Goal: Task Accomplishment & Management: Manage account settings

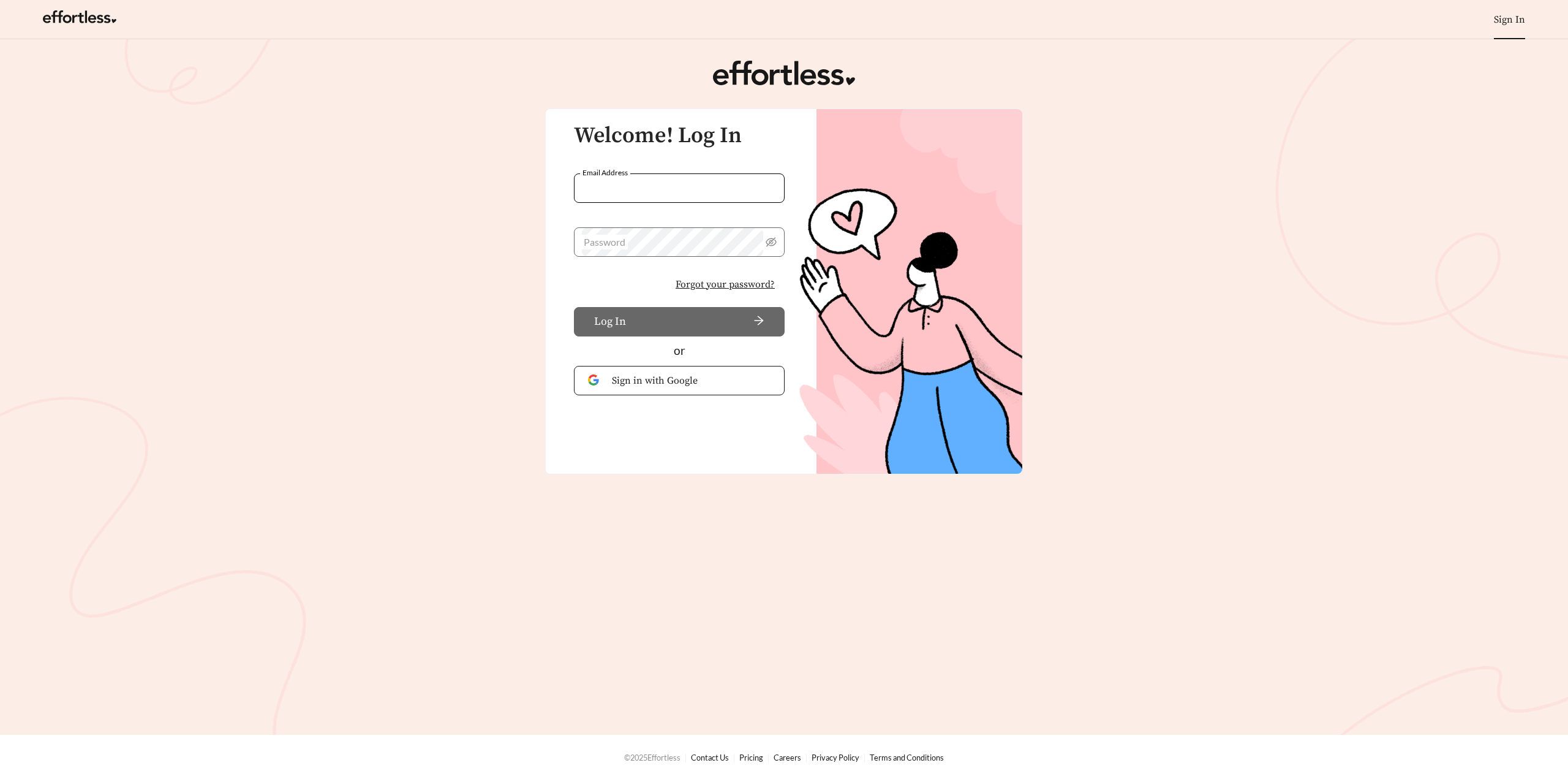
click at [684, 192] on input "Email Address" at bounding box center [680, 188] width 211 height 30
click at [651, 187] on input "Email Address" at bounding box center [680, 188] width 211 height 30
click at [0, 778] on nordpass-autofill-portal at bounding box center [0, 779] width 0 height 0
type input "**********"
click at [665, 315] on span "arrow-right" at bounding box center [697, 321] width 133 height 14
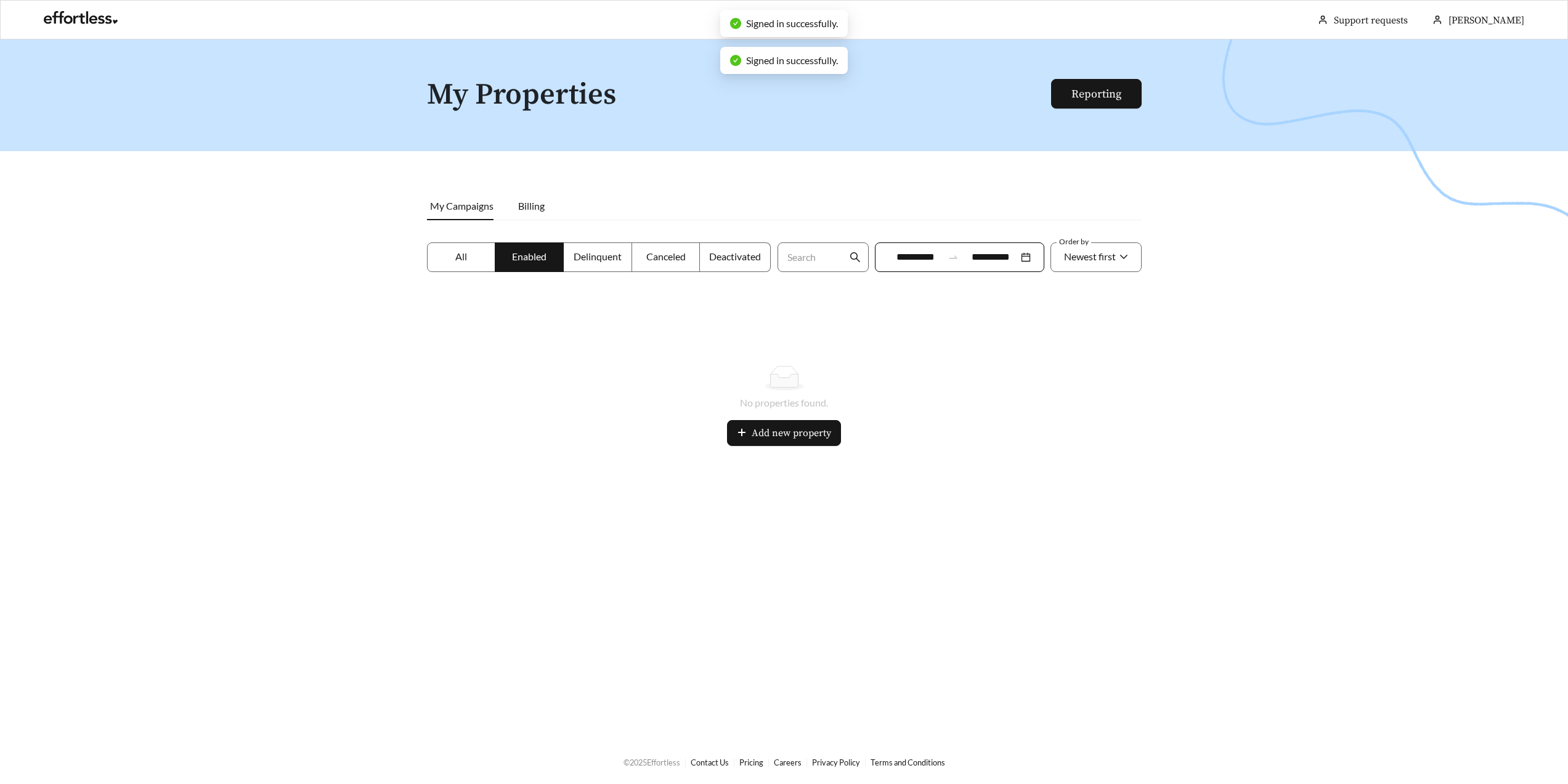
click at [474, 254] on label "All" at bounding box center [461, 257] width 69 height 30
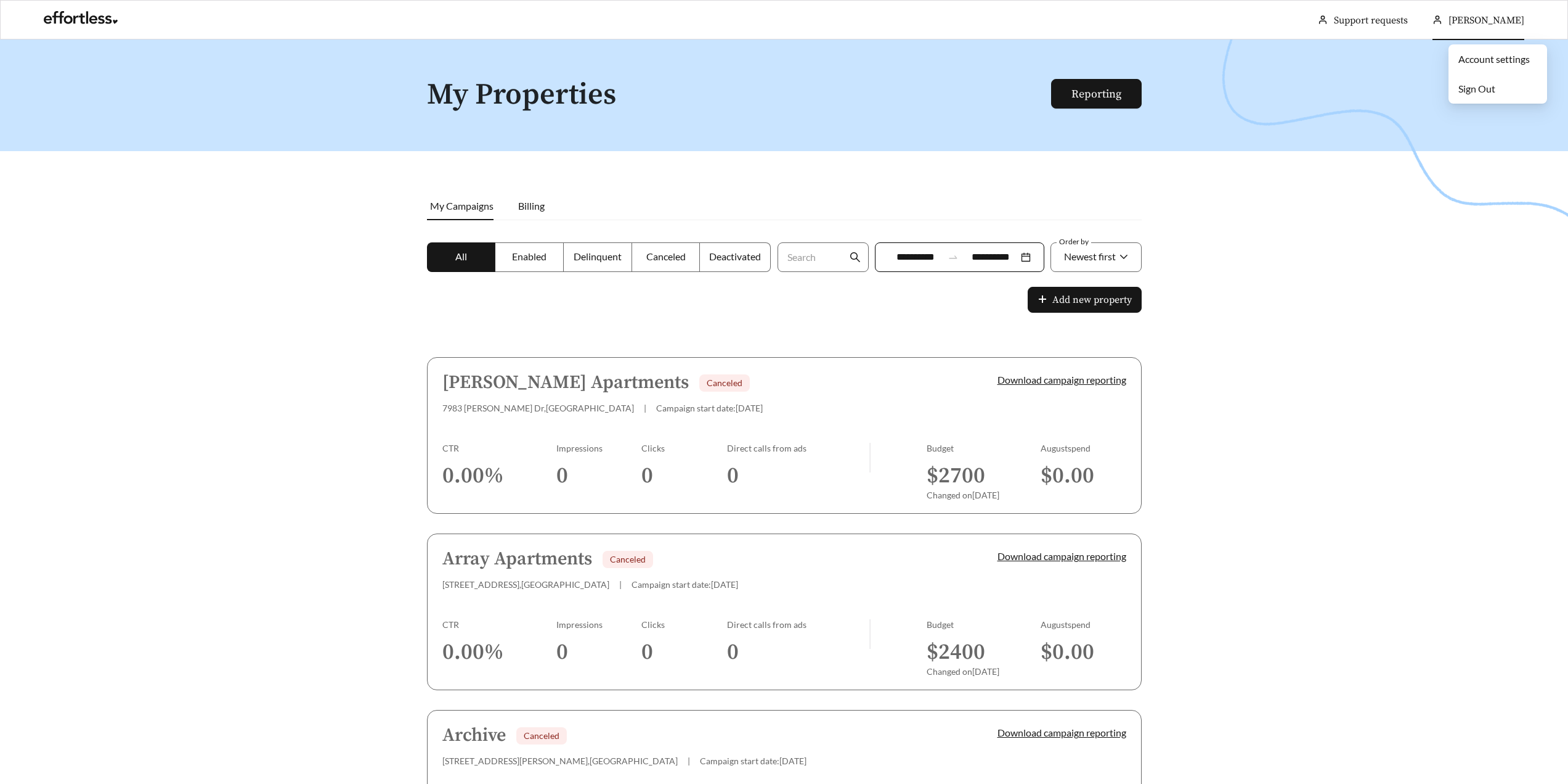
click at [1480, 21] on span "[PERSON_NAME]" at bounding box center [1486, 20] width 75 height 12
click at [1480, 59] on link "Account settings" at bounding box center [1493, 59] width 72 height 12
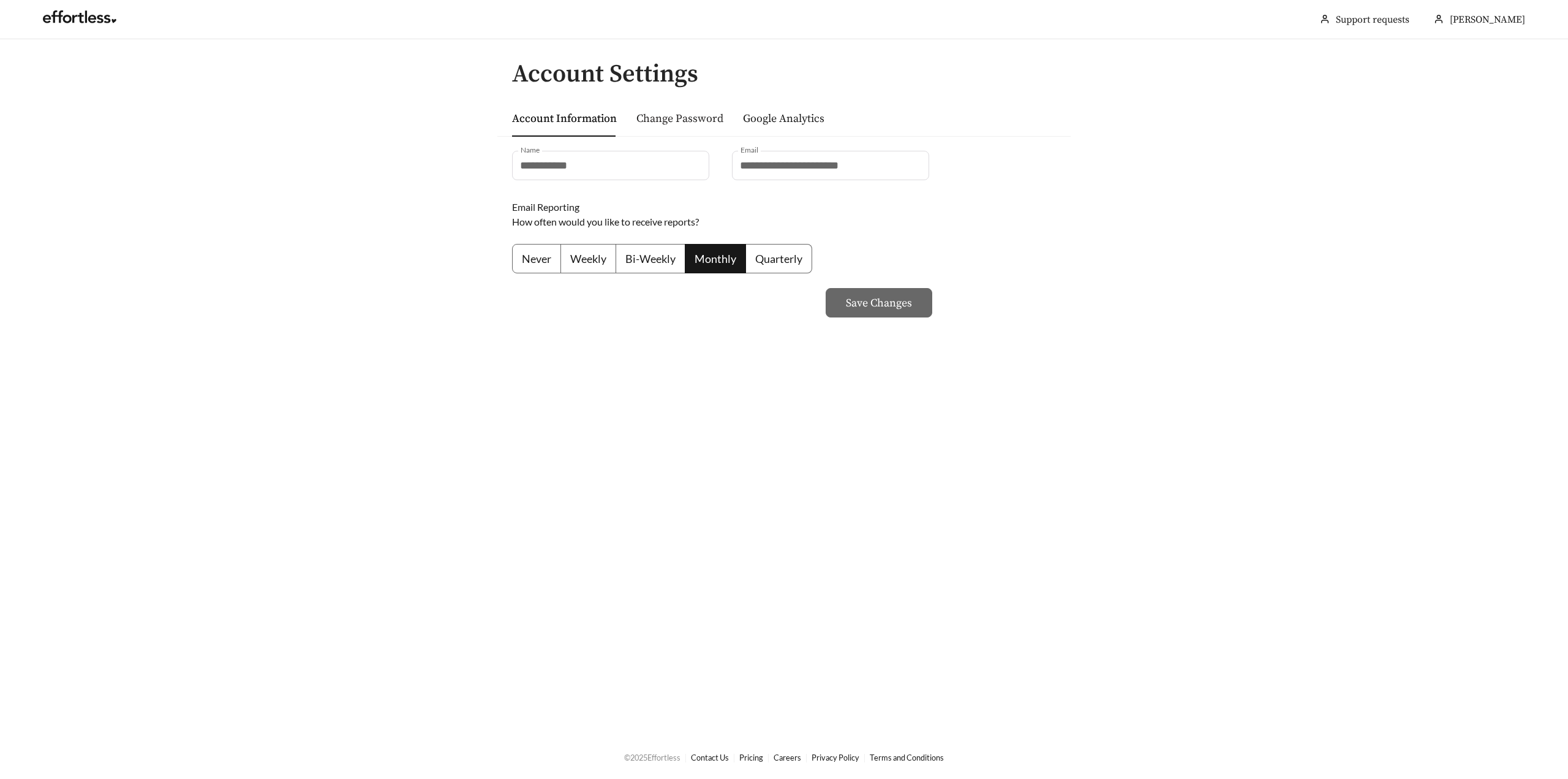
click at [644, 119] on link "Change Password" at bounding box center [680, 118] width 87 height 14
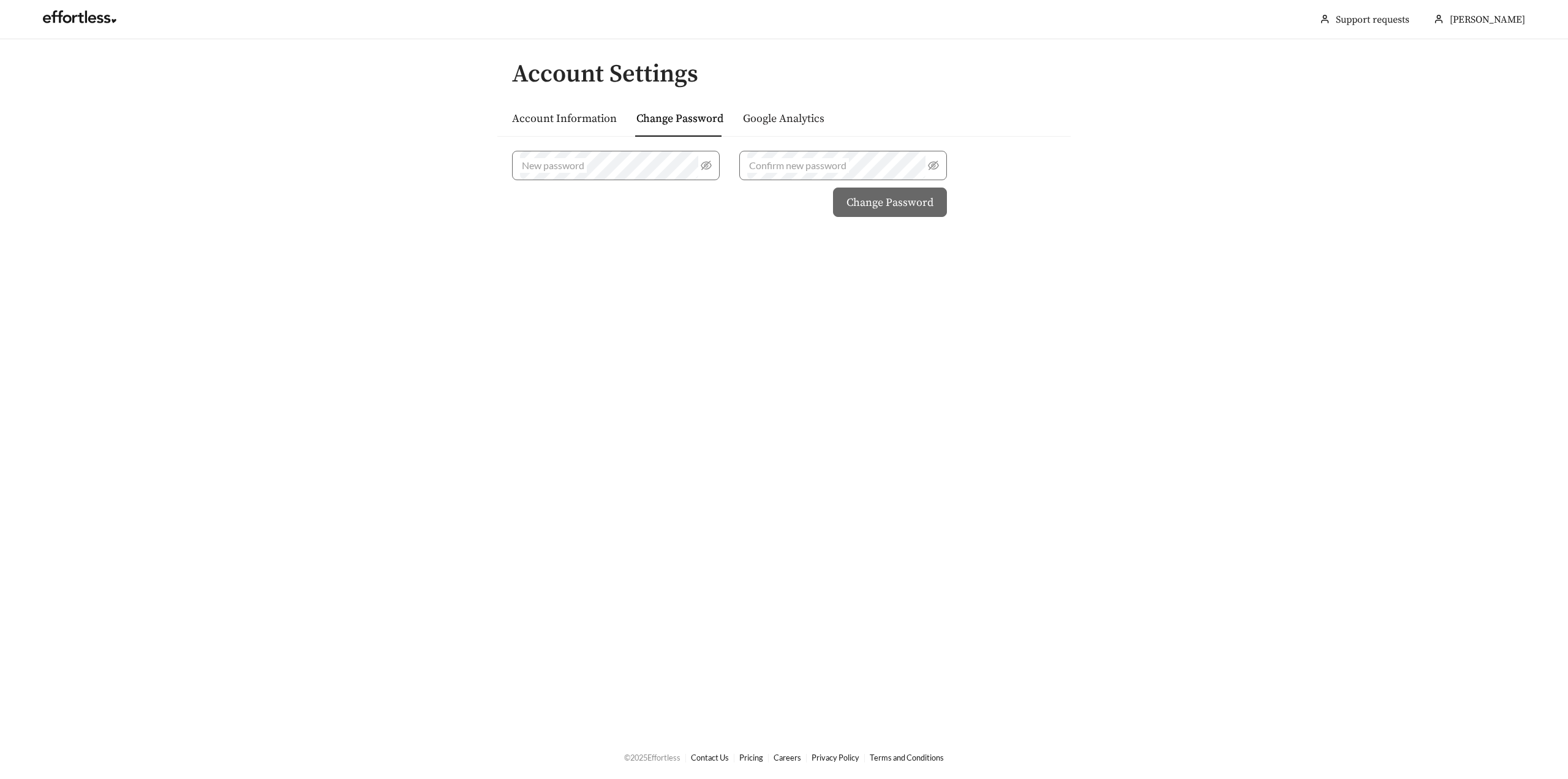
click at [753, 116] on link "Google Analytics" at bounding box center [784, 118] width 82 height 14
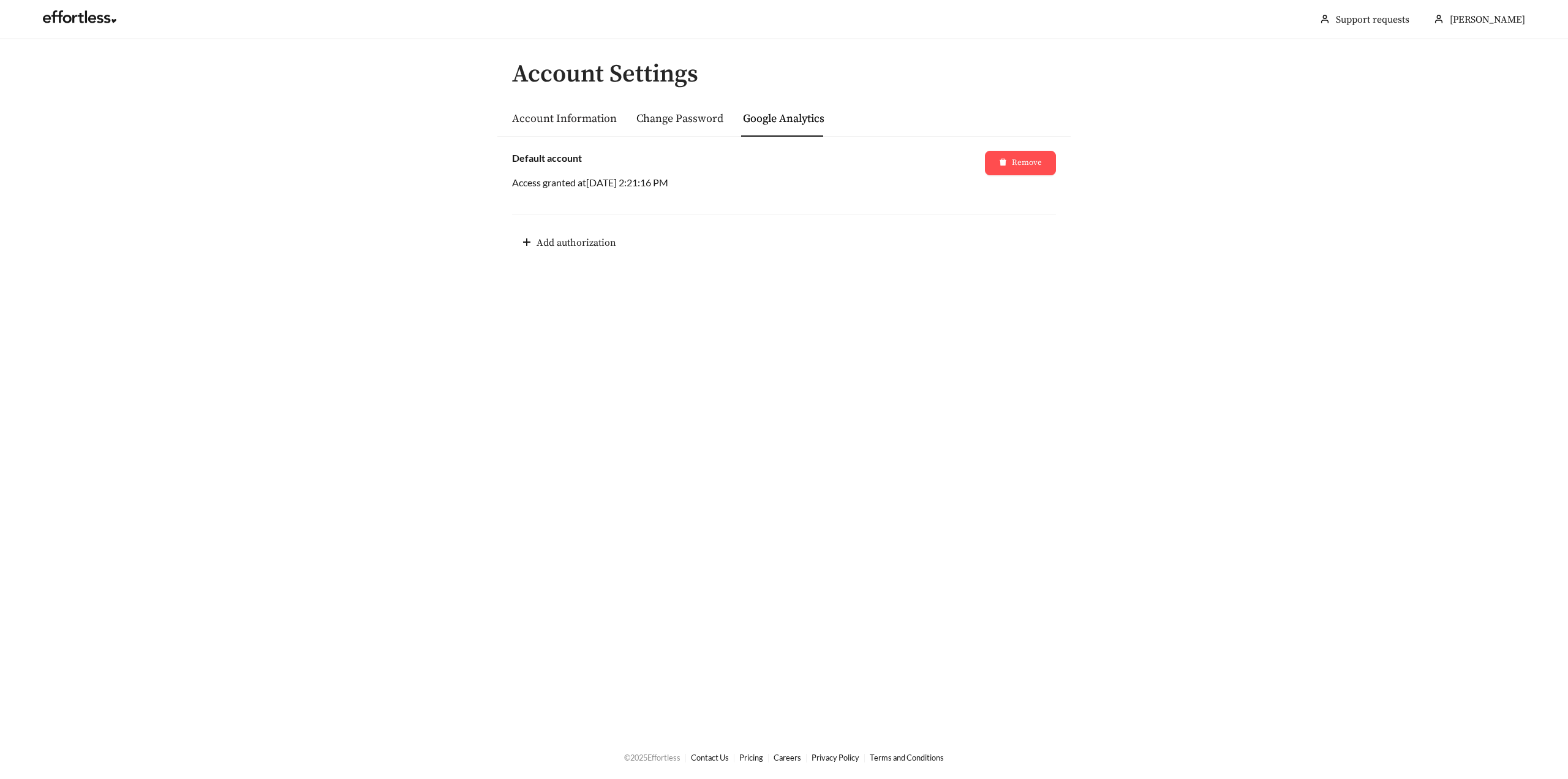
click at [558, 117] on link "Account Information" at bounding box center [564, 118] width 105 height 14
